Goal: Task Accomplishment & Management: Manage account settings

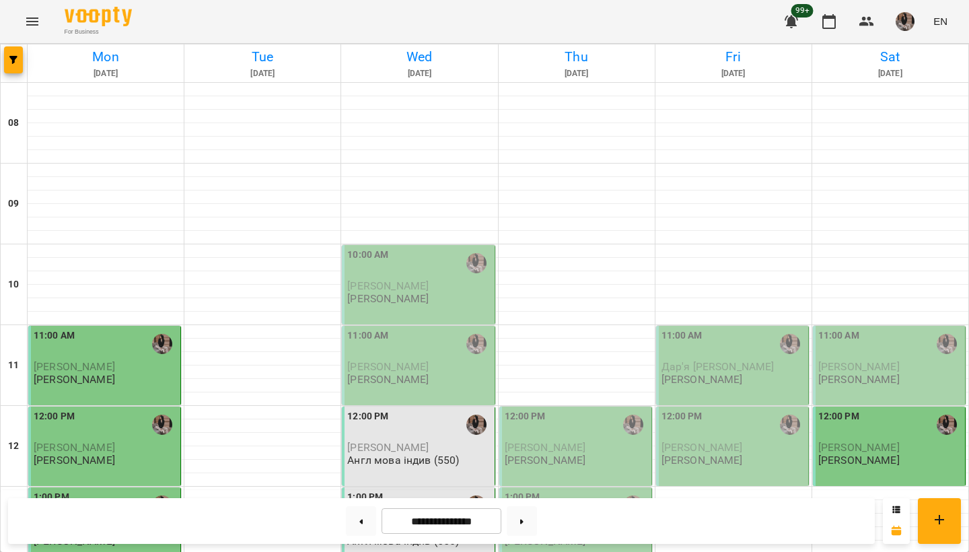
scroll to position [884, 0]
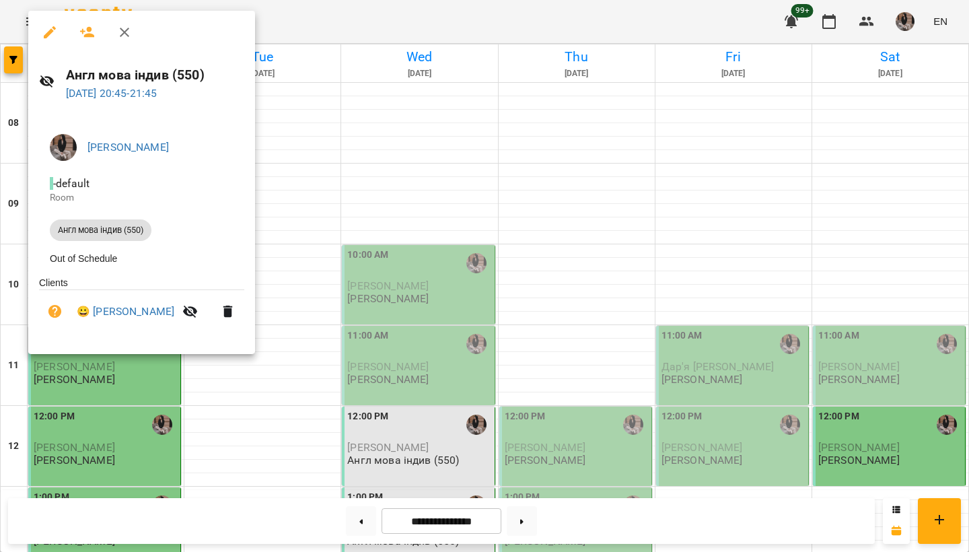
click at [411, 34] on div at bounding box center [484, 276] width 969 height 552
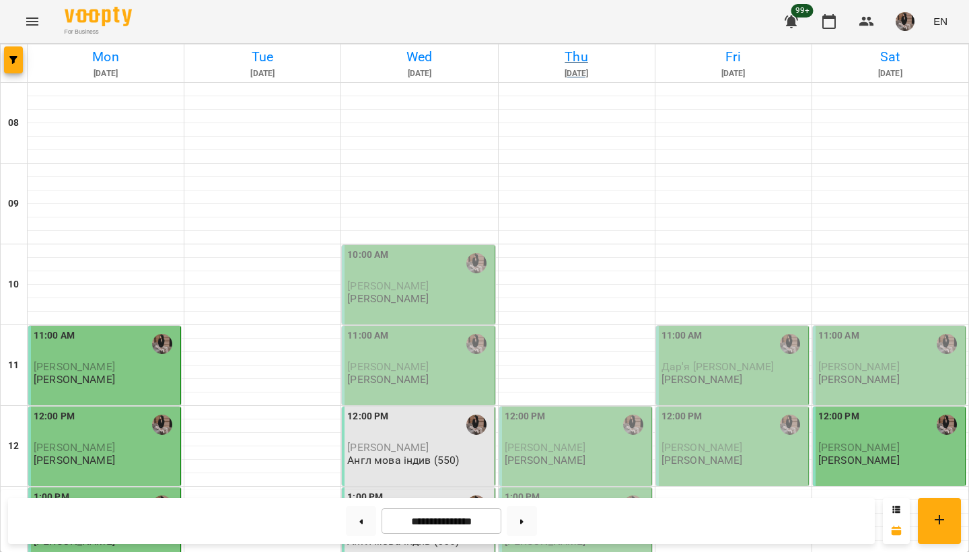
scroll to position [452, 0]
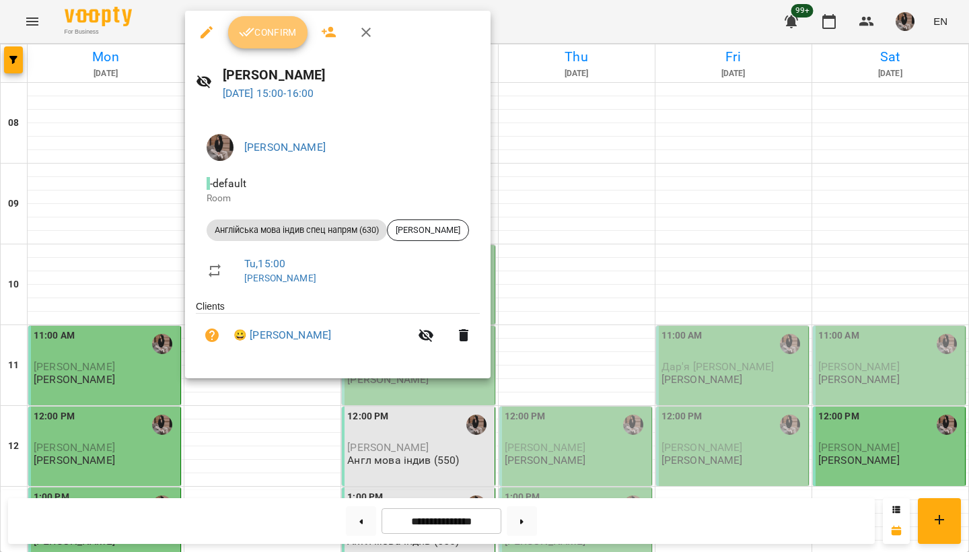
click at [256, 36] on span "Confirm" at bounding box center [268, 32] width 58 height 16
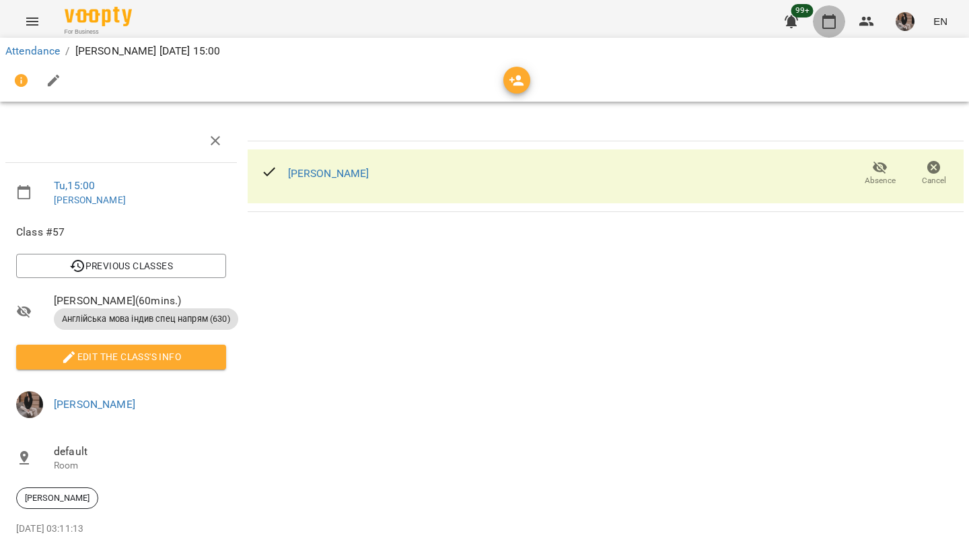
click at [831, 26] on icon "button" at bounding box center [829, 21] width 16 height 16
